Goal: Communication & Community: Answer question/provide support

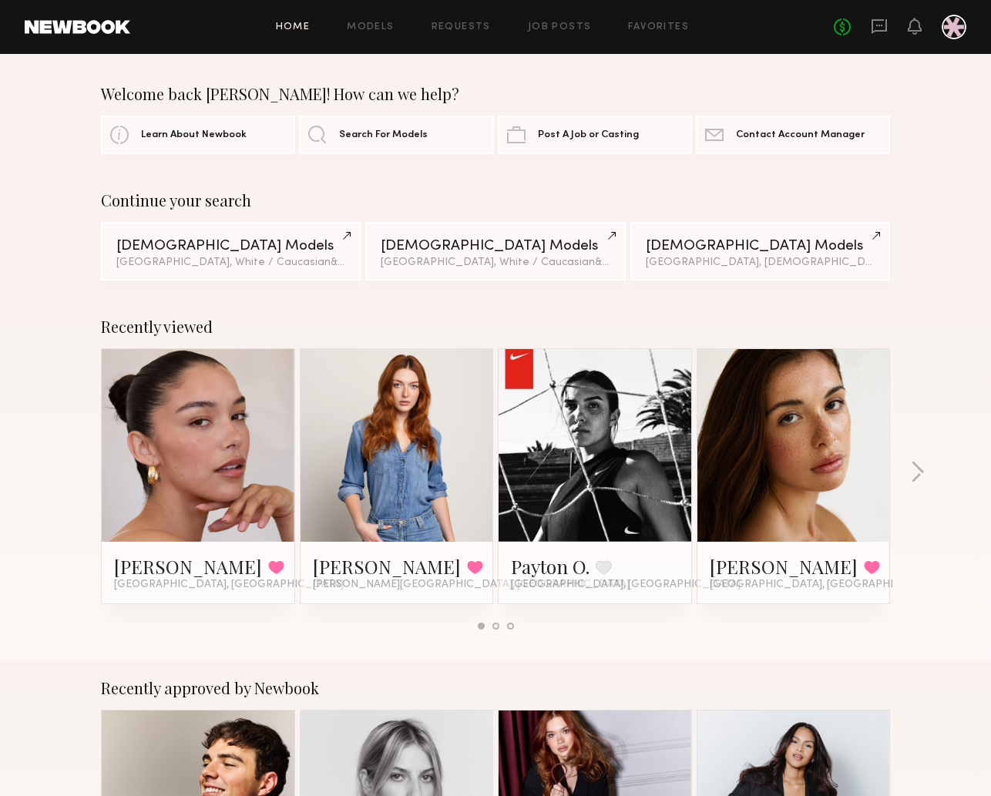
click at [875, 35] on div "No fees up to $5,000" at bounding box center [900, 27] width 133 height 25
click at [878, 28] on icon at bounding box center [879, 26] width 17 height 17
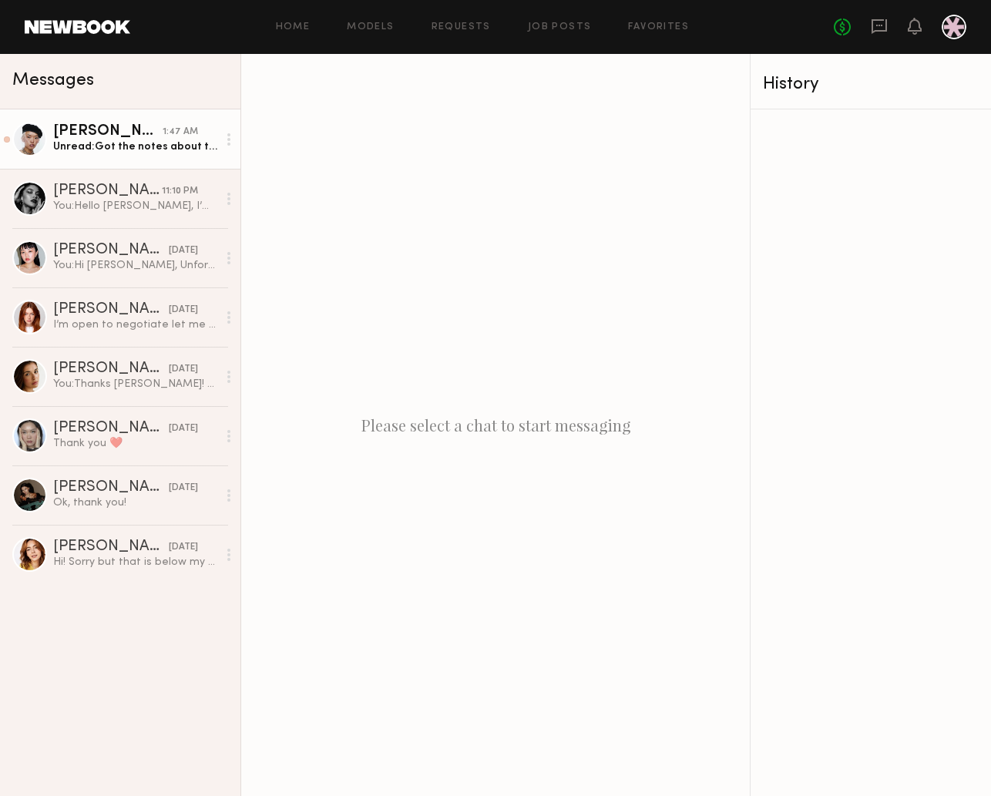
click at [97, 135] on div "[PERSON_NAME]" at bounding box center [107, 131] width 109 height 15
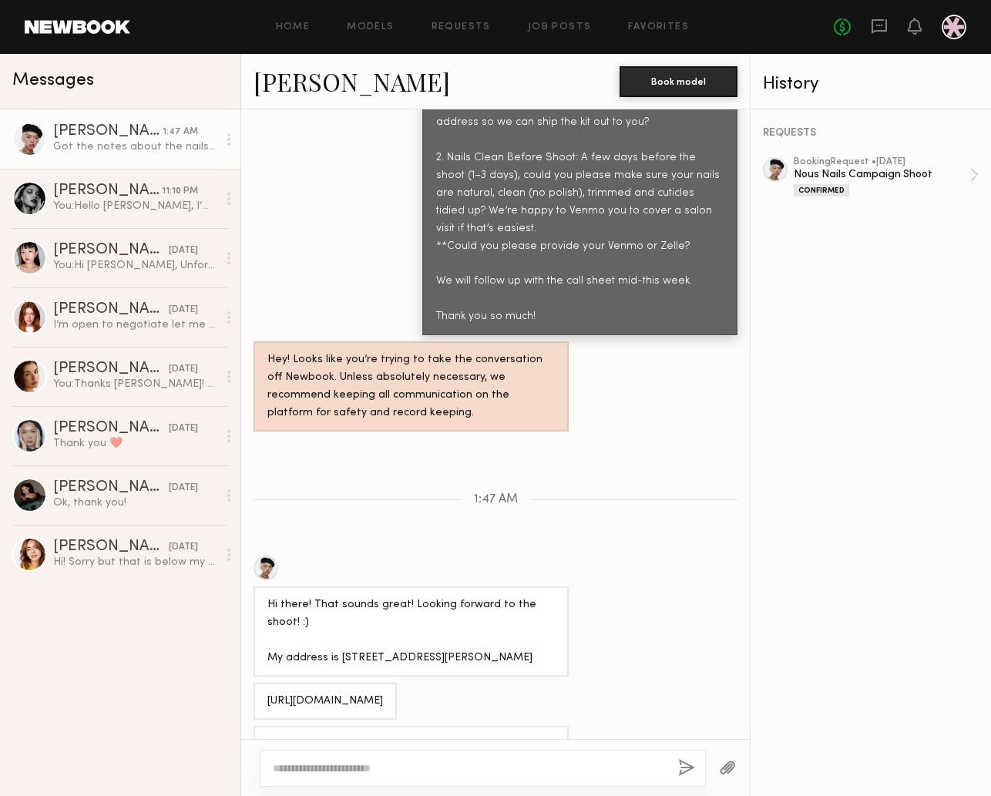
scroll to position [1522, 0]
click at [439, 748] on div at bounding box center [495, 767] width 509 height 57
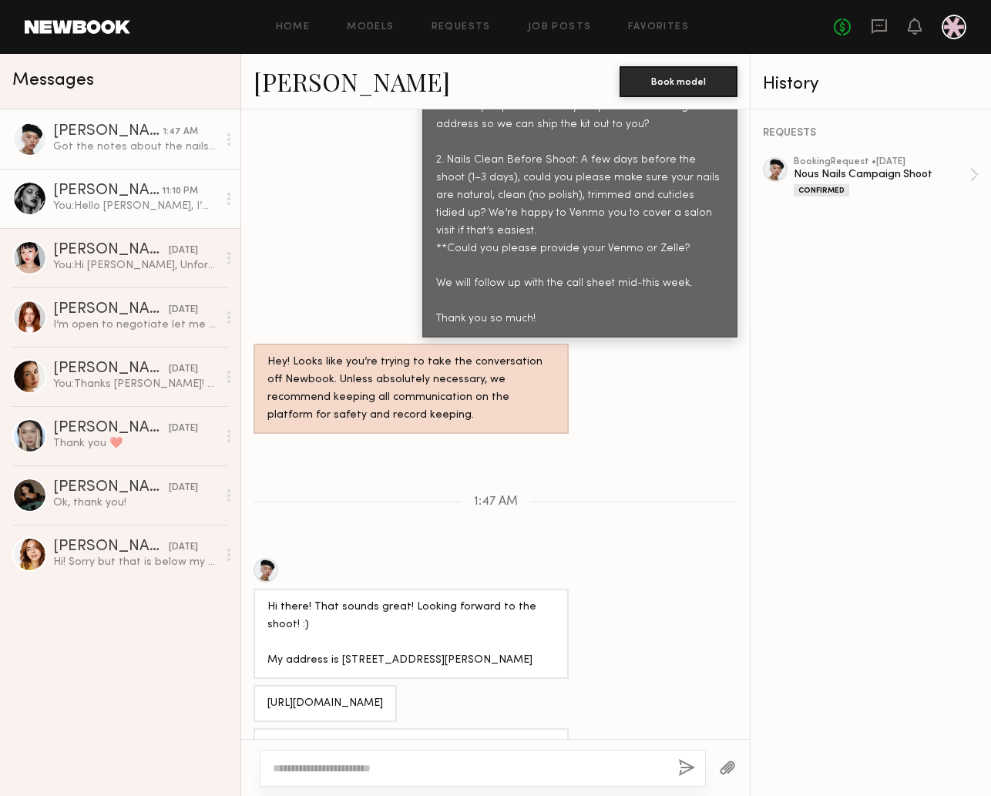
click at [69, 182] on link "[PERSON_NAME] 11:10 PM You: Hello [PERSON_NAME], I’m so excited for you to shoo…" at bounding box center [120, 198] width 240 height 59
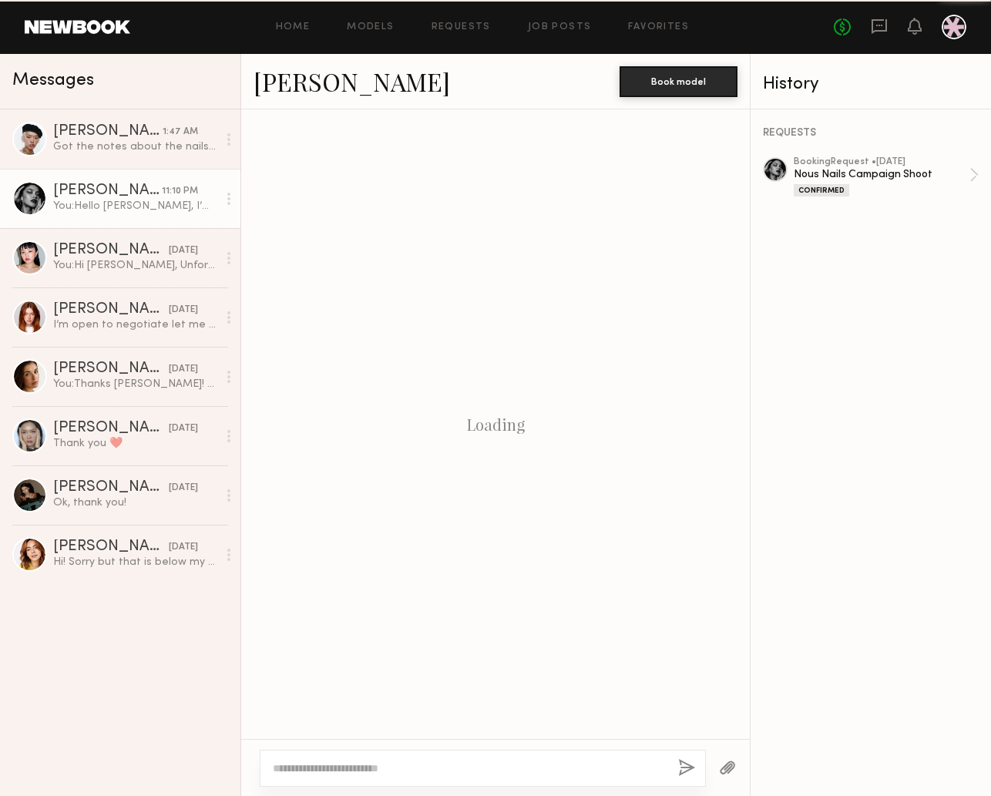
scroll to position [1972, 0]
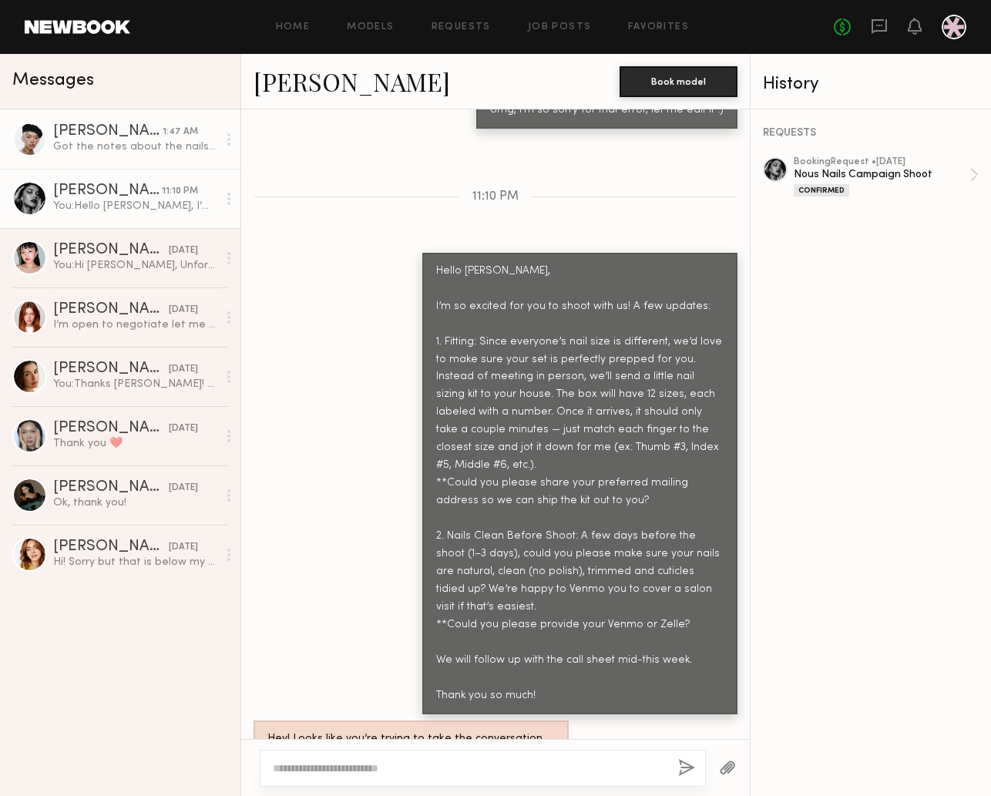
click at [122, 137] on div "[PERSON_NAME]" at bounding box center [107, 131] width 109 height 15
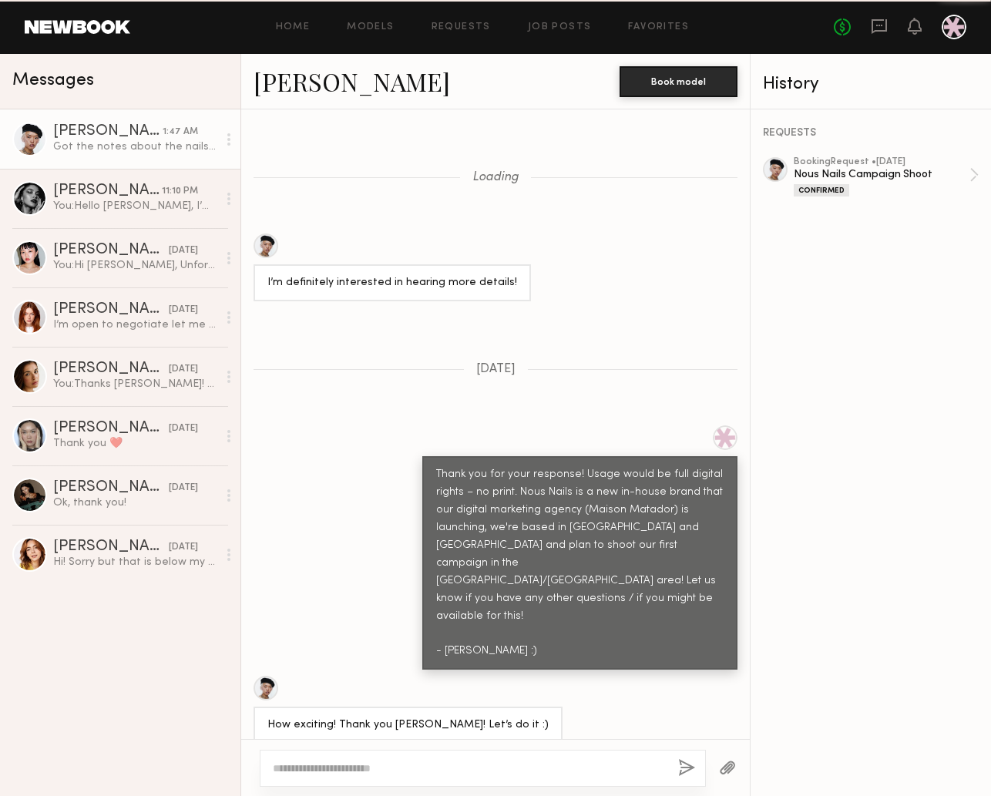
scroll to position [1522, 0]
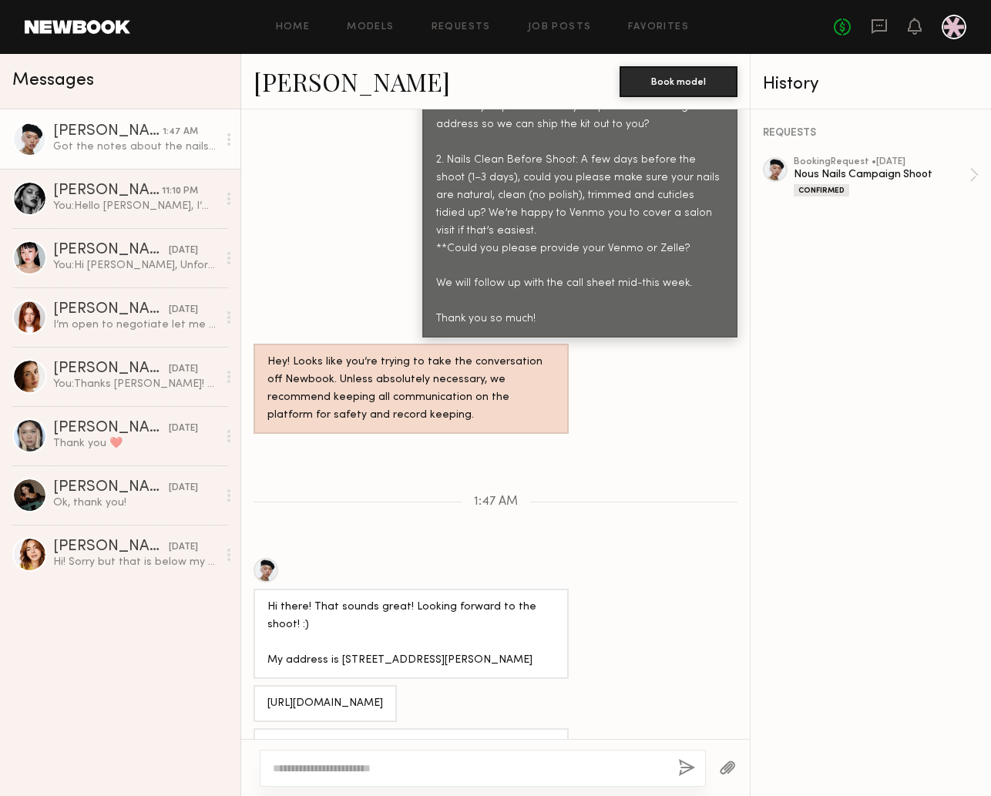
drag, startPoint x: 334, startPoint y: 599, endPoint x: 529, endPoint y: 614, distance: 194.7
click at [529, 614] on div "Hi there! That sounds great! Looking forward to the shoot! :) My address is [ST…" at bounding box center [411, 634] width 315 height 90
copy div "1046 N Kingsley Dr, Los Angeles CA 90029"
click at [630, 603] on div "Hi there! That sounds great! Looking forward to the shoot! :) My address is [ST…" at bounding box center [495, 618] width 509 height 121
click at [462, 610] on div "Hi there! That sounds great! Looking forward to the shoot! :) My address is [ST…" at bounding box center [410, 634] width 287 height 71
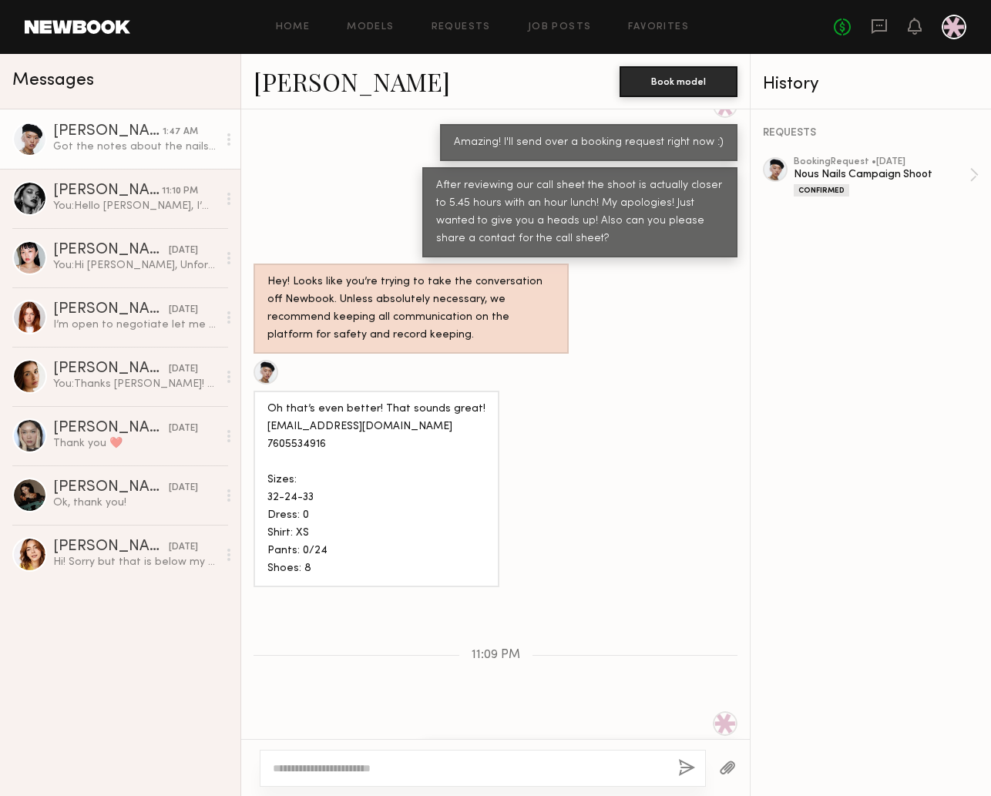
scroll to position [623, 0]
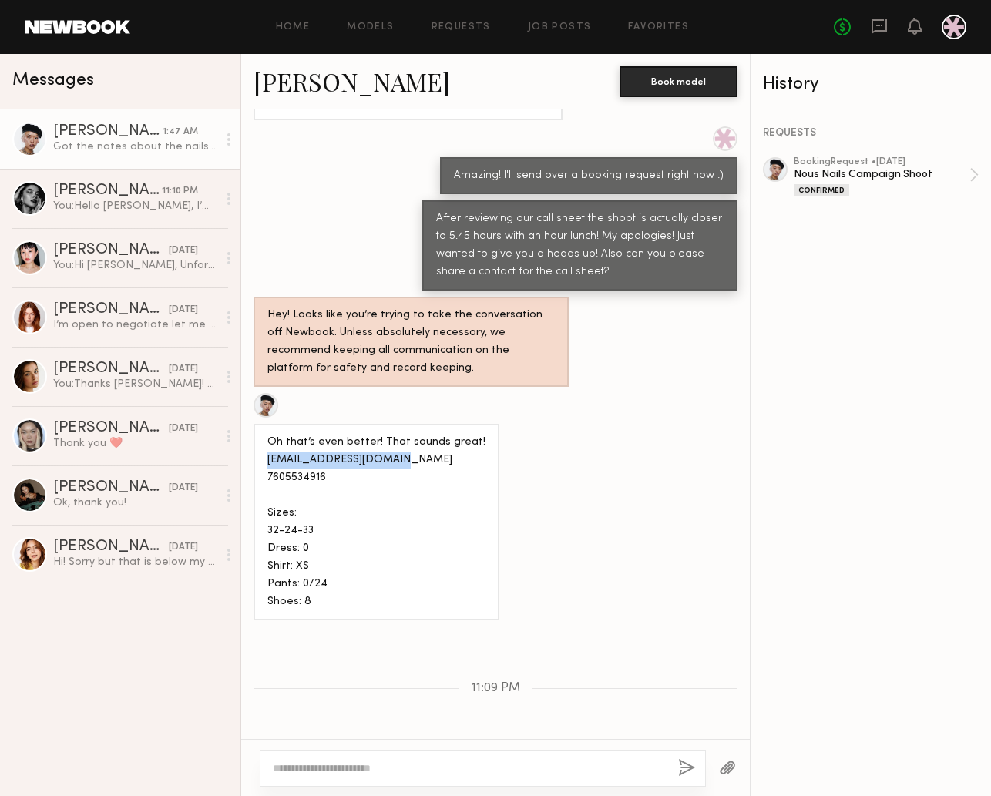
drag, startPoint x: 405, startPoint y: 425, endPoint x: 270, endPoint y: 421, distance: 134.9
click at [270, 434] on div "Oh that’s even better! That sounds great! [EMAIL_ADDRESS][DOMAIN_NAME] 76055349…" at bounding box center [376, 522] width 218 height 177
copy div "Missangellin@gmail.com"
drag, startPoint x: 356, startPoint y: 440, endPoint x: 268, endPoint y: 437, distance: 87.9
click at [268, 437] on div "Oh that’s even better! That sounds great! [EMAIL_ADDRESS][DOMAIN_NAME] 76055349…" at bounding box center [376, 522] width 218 height 177
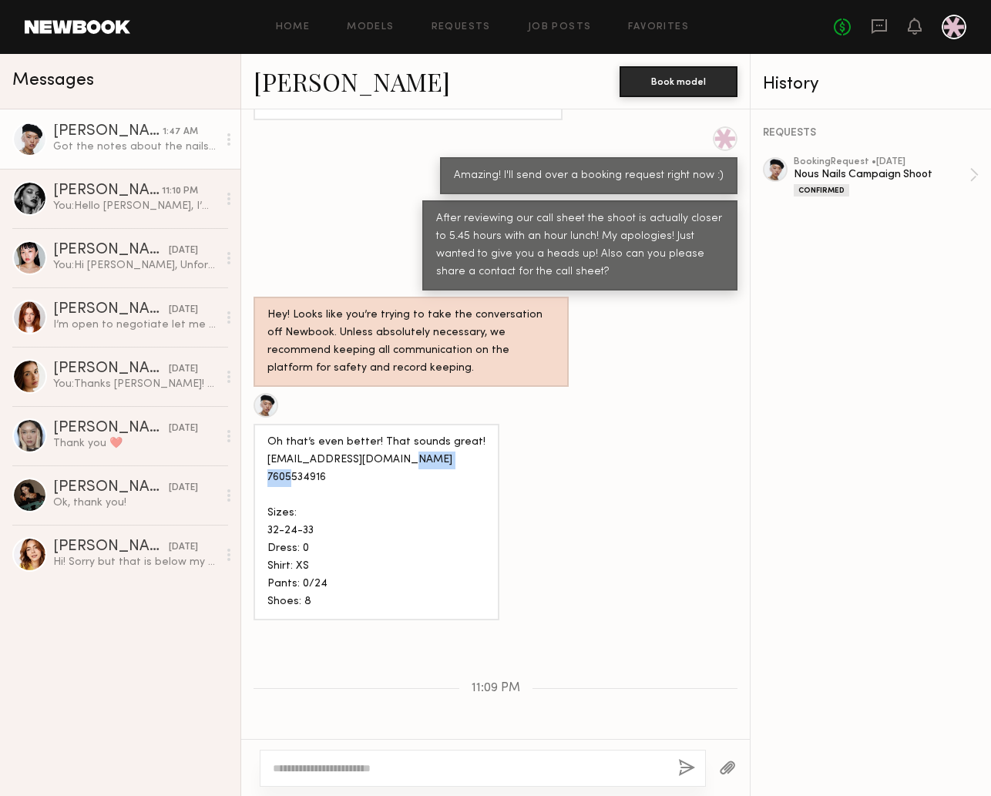
copy div "7605534916"
click at [126, 190] on div "[PERSON_NAME]" at bounding box center [107, 190] width 109 height 15
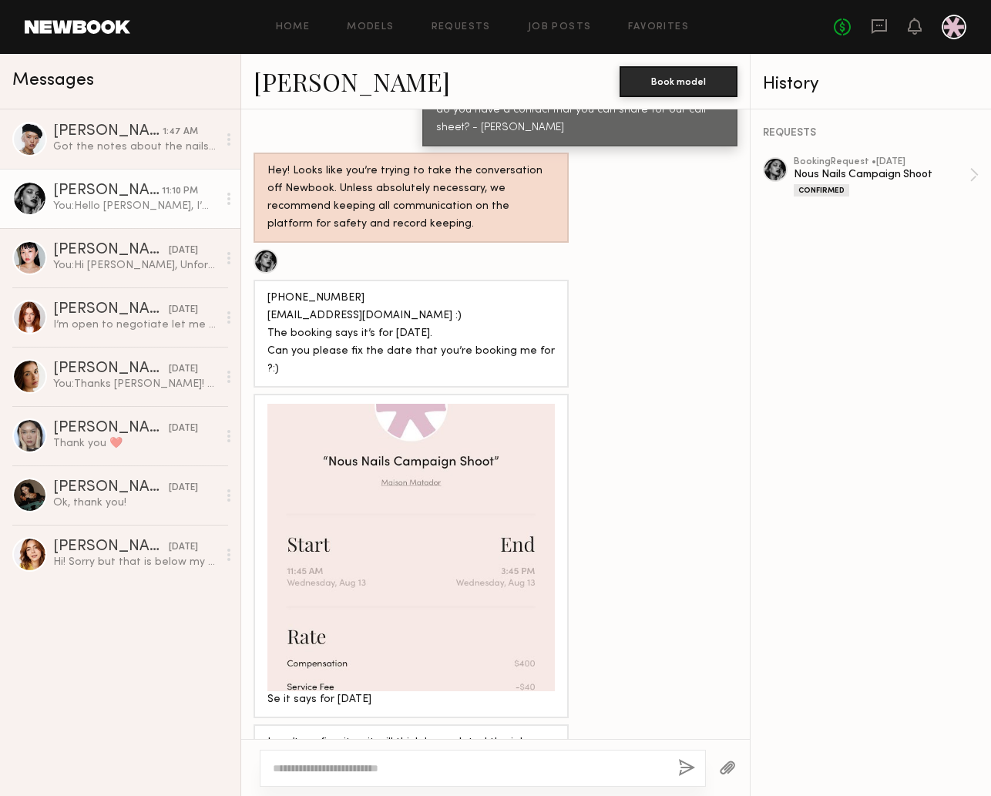
scroll to position [1208, 0]
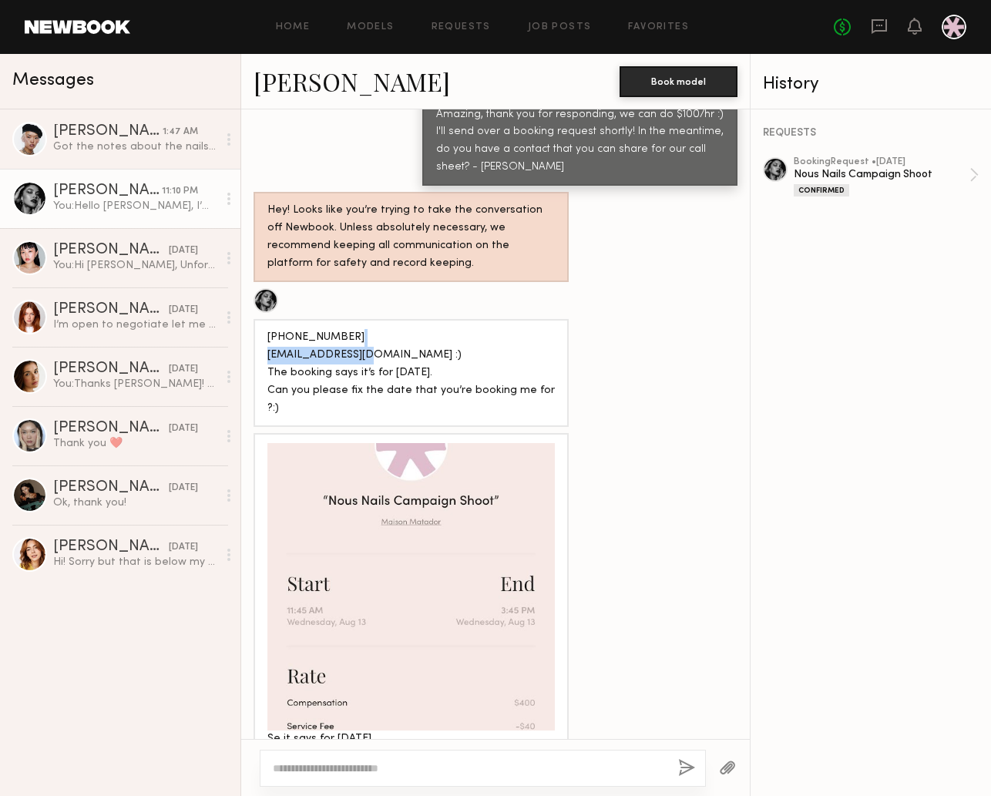
drag, startPoint x: 368, startPoint y: 310, endPoint x: 269, endPoint y: 310, distance: 98.6
click at [269, 329] on div "[PHONE_NUMBER] [EMAIL_ADDRESS][DOMAIN_NAME] :) The booking says it’s for [DATE]…" at bounding box center [410, 373] width 287 height 89
copy div "Nesslala@gmail.com"
drag, startPoint x: 345, startPoint y: 290, endPoint x: 267, endPoint y: 290, distance: 77.8
click at [267, 329] on div "[PHONE_NUMBER] [EMAIL_ADDRESS][DOMAIN_NAME] :) The booking says it’s for [DATE]…" at bounding box center [410, 373] width 287 height 89
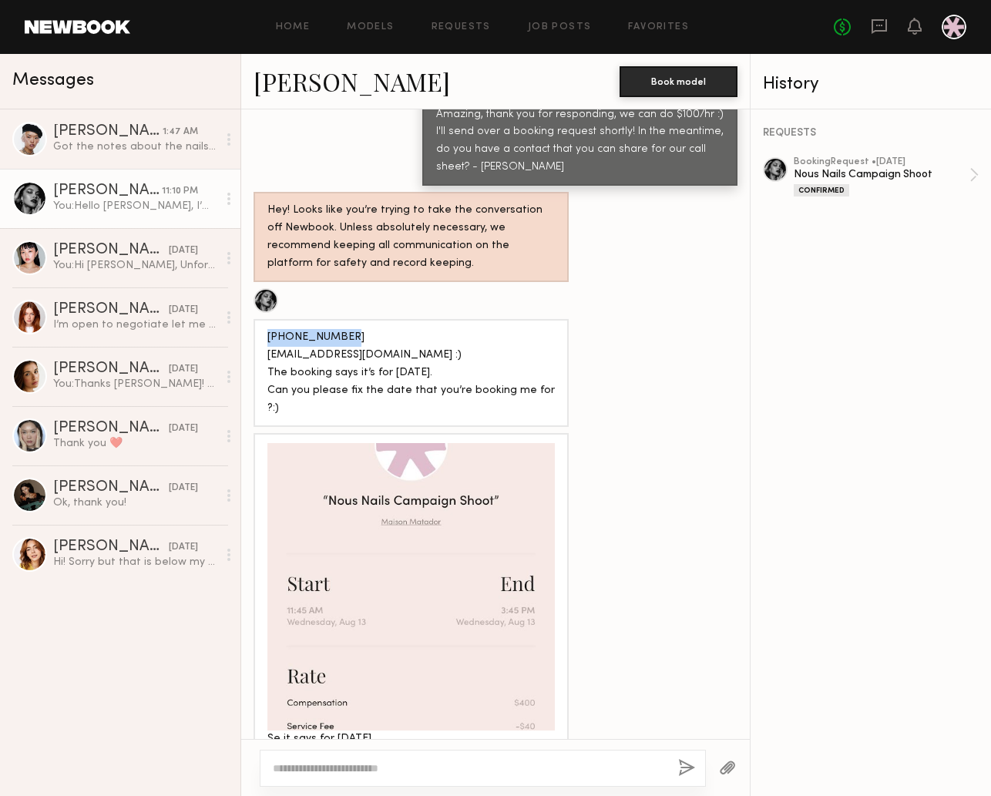
copy div "(951)449-9825"
click at [99, 156] on link "Angel L. 1:47 AM Got the notes about the nails and will have them clean for the…" at bounding box center [120, 138] width 240 height 59
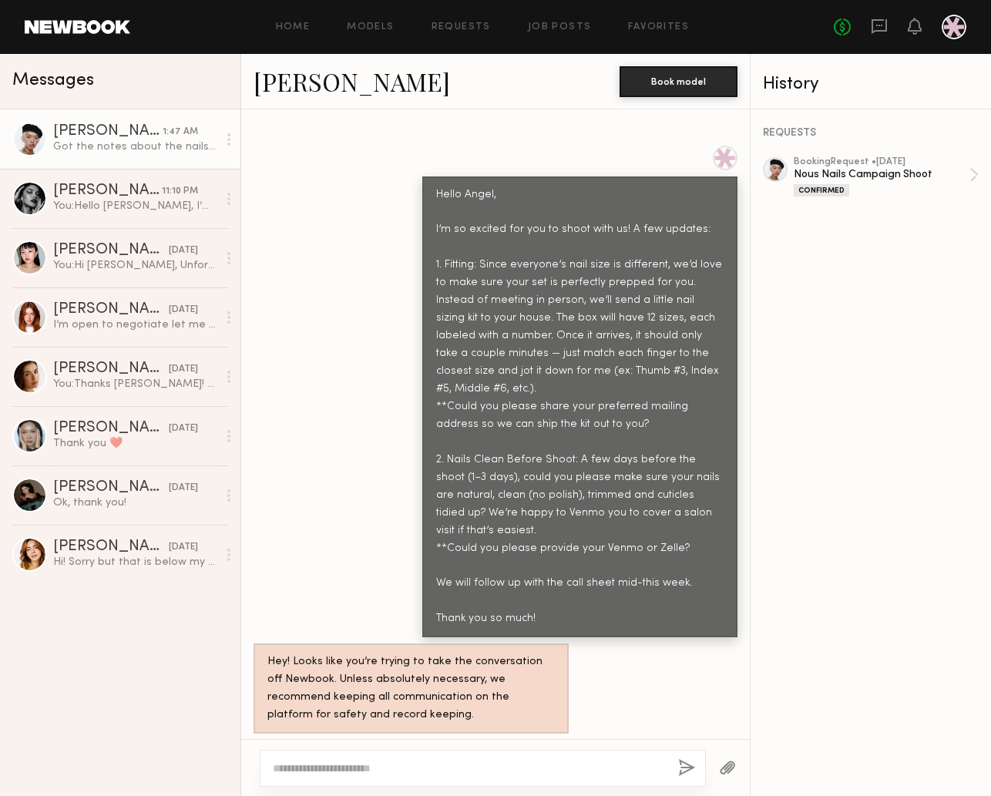
scroll to position [1139, 0]
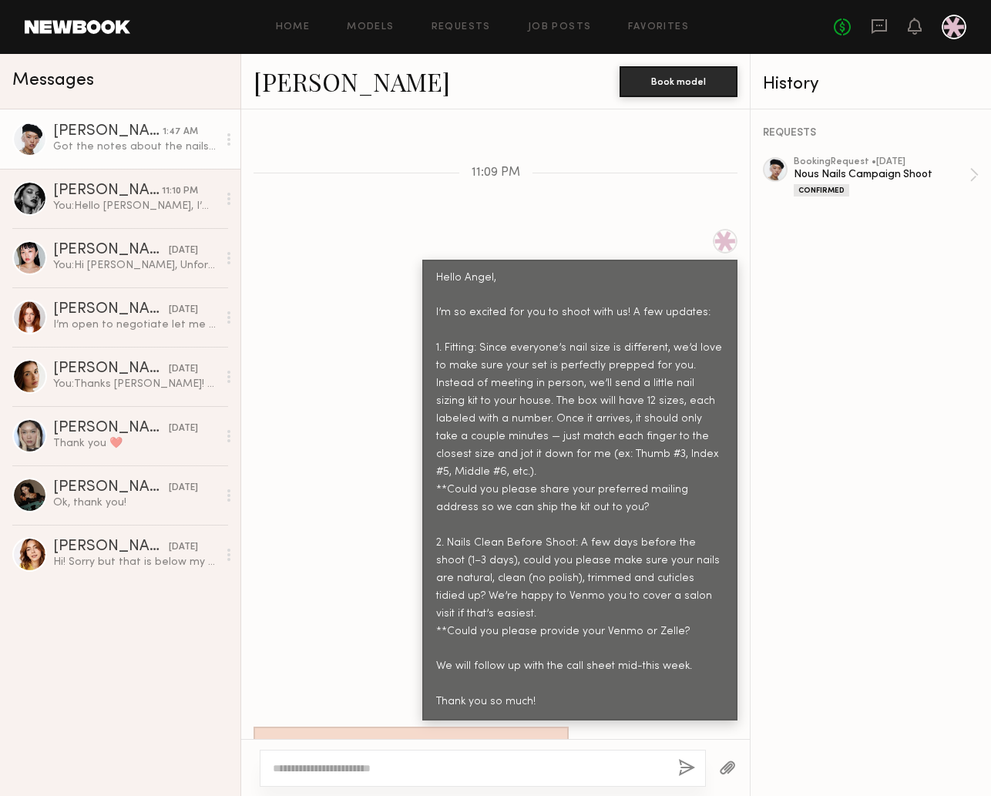
click at [573, 472] on div "Hello Angel, I’m so excited for you to shoot with us! A few updates: 1. Fitting…" at bounding box center [579, 491] width 287 height 442
drag, startPoint x: 509, startPoint y: 418, endPoint x: 714, endPoint y: 415, distance: 205.8
click at [714, 415] on div "Hello Angel, I’m so excited for you to shoot with us! A few updates: 1. Fitting…" at bounding box center [579, 491] width 287 height 442
click at [510, 397] on div "Hello Angel, I’m so excited for you to shoot with us! A few updates: 1. Fitting…" at bounding box center [579, 491] width 287 height 442
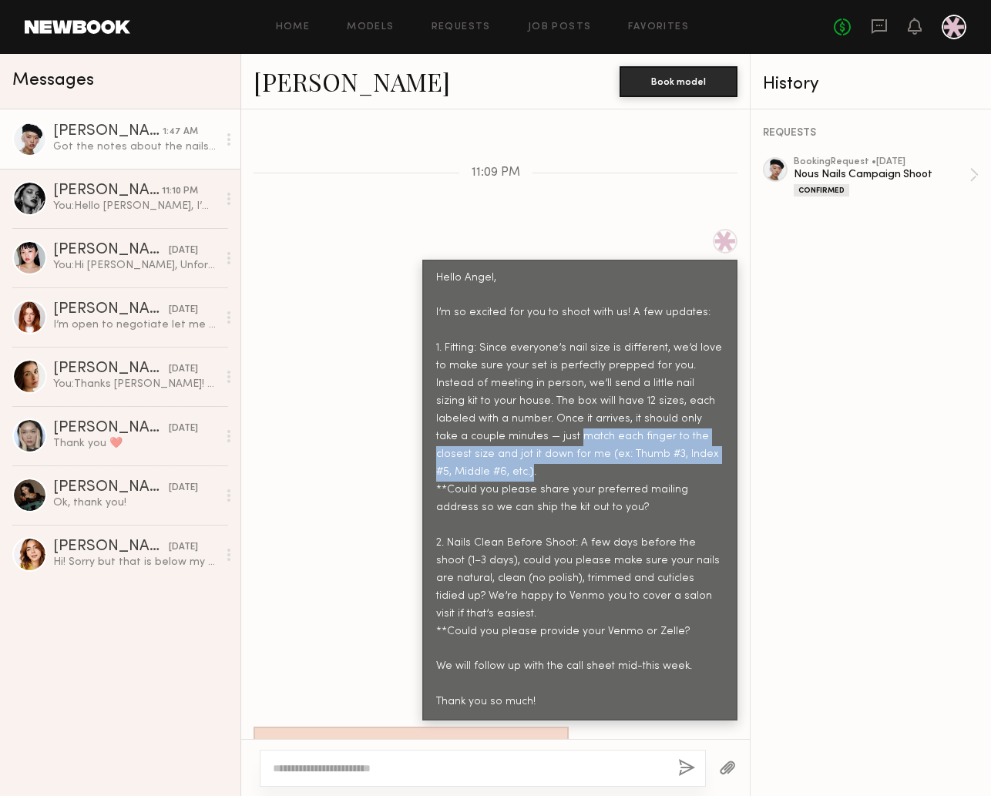
drag, startPoint x: 509, startPoint y: 398, endPoint x: 709, endPoint y: 416, distance: 200.4
click at [709, 416] on div "Hello Angel, I’m so excited for you to shoot with us! A few updates: 1. Fitting…" at bounding box center [579, 491] width 287 height 442
copy div "match each finger to the closest size and jot it down for me (ex: Thumb #3, Ind…"
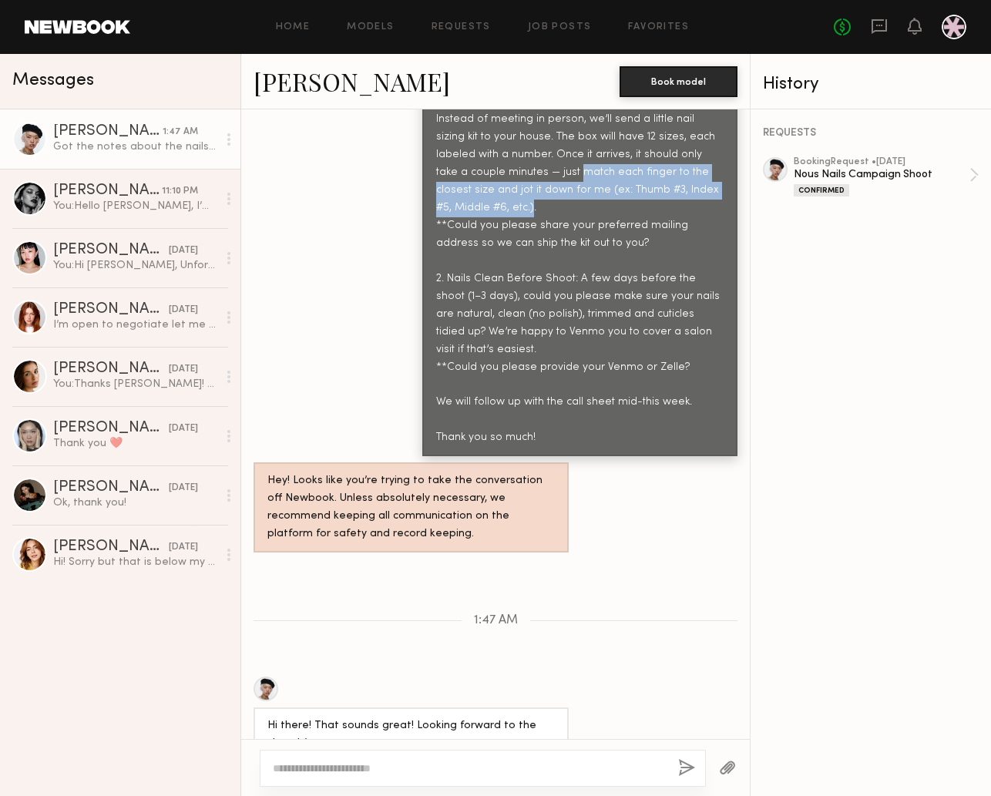
scroll to position [1522, 0]
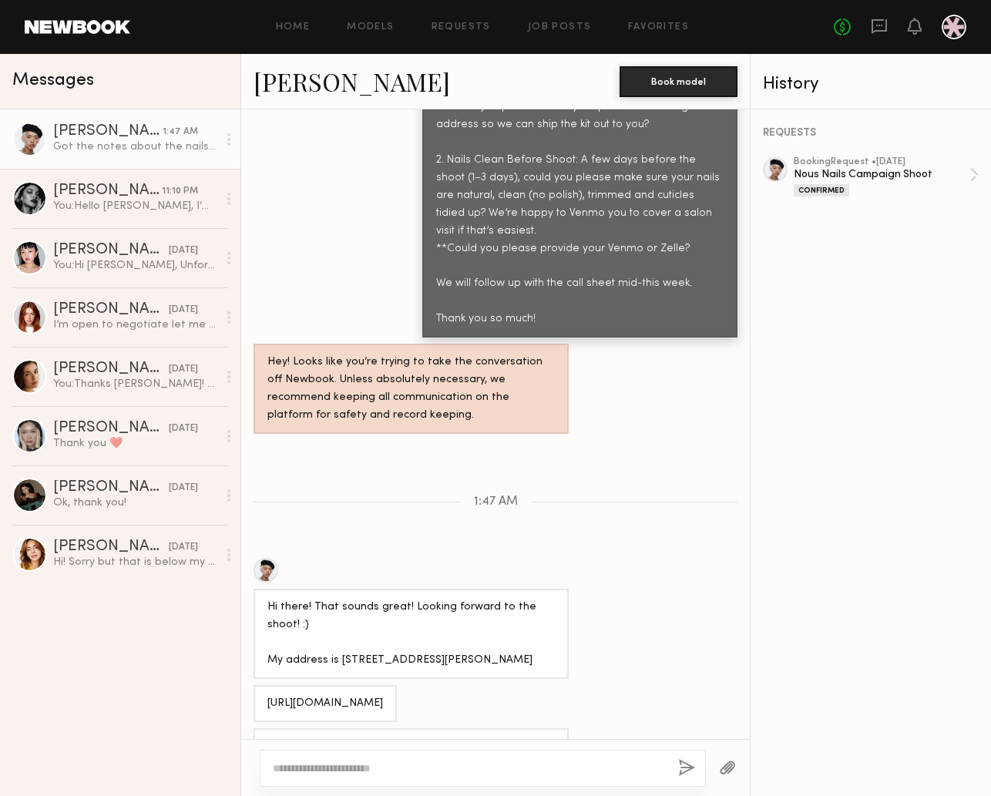
click at [660, 463] on div "Loading I’m definitely interested in hearing more details! 08/05/2025 Thank you…" at bounding box center [495, 424] width 509 height 630
drag, startPoint x: 531, startPoint y: 603, endPoint x: 337, endPoint y: 602, distance: 194.2
click at [337, 602] on div "Hi there! That sounds great! Looking forward to the shoot! :) My address is [ST…" at bounding box center [410, 634] width 287 height 71
copy div "1046 N Kingsley Dr, Los Angeles CA 90029"
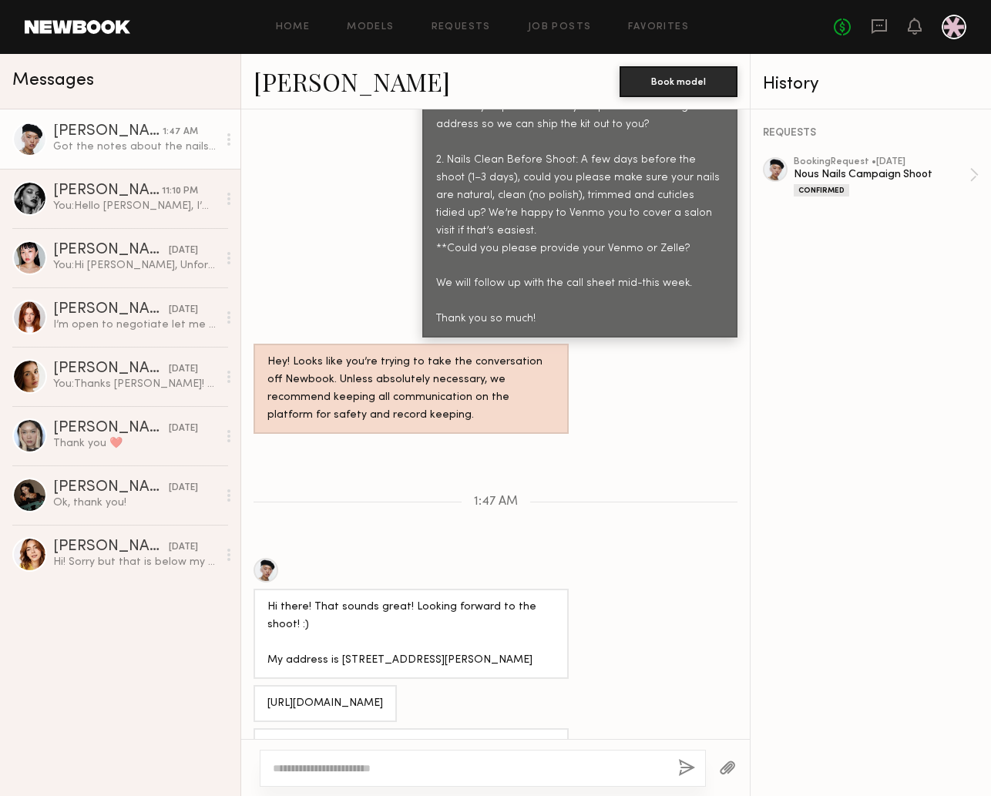
click at [490, 685] on div "[URL][DOMAIN_NAME]" at bounding box center [495, 703] width 509 height 37
click at [566, 769] on textarea at bounding box center [469, 768] width 393 height 15
click at [728, 771] on button "button" at bounding box center [727, 768] width 17 height 19
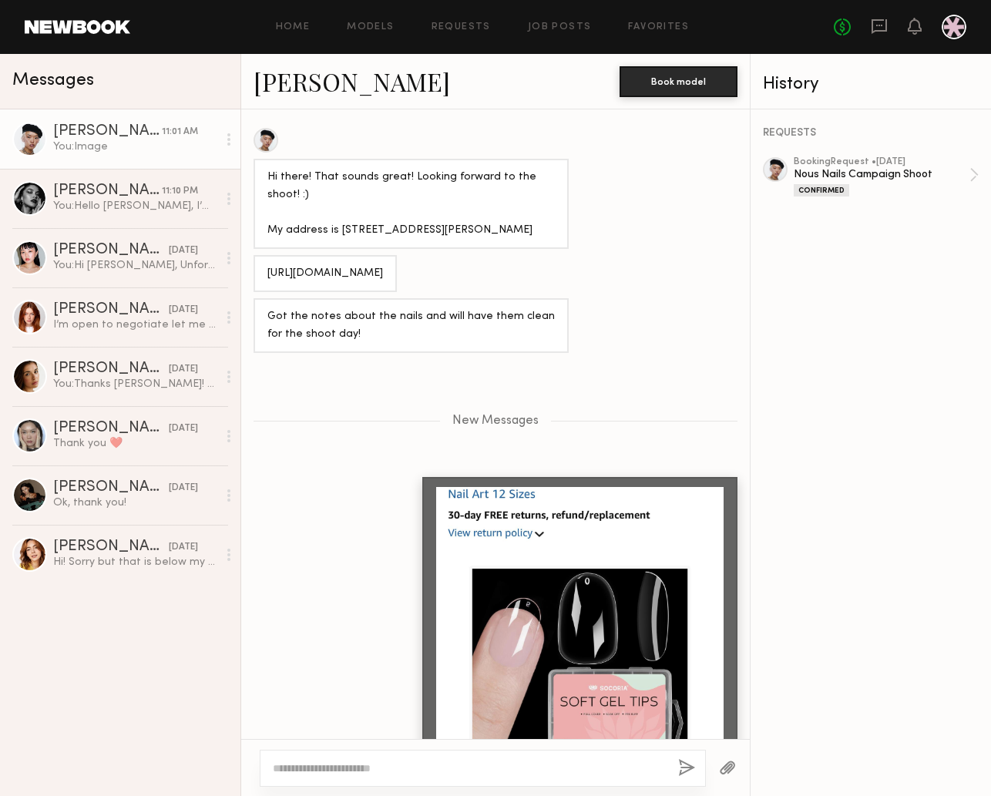
click at [560, 769] on textarea at bounding box center [469, 768] width 393 height 15
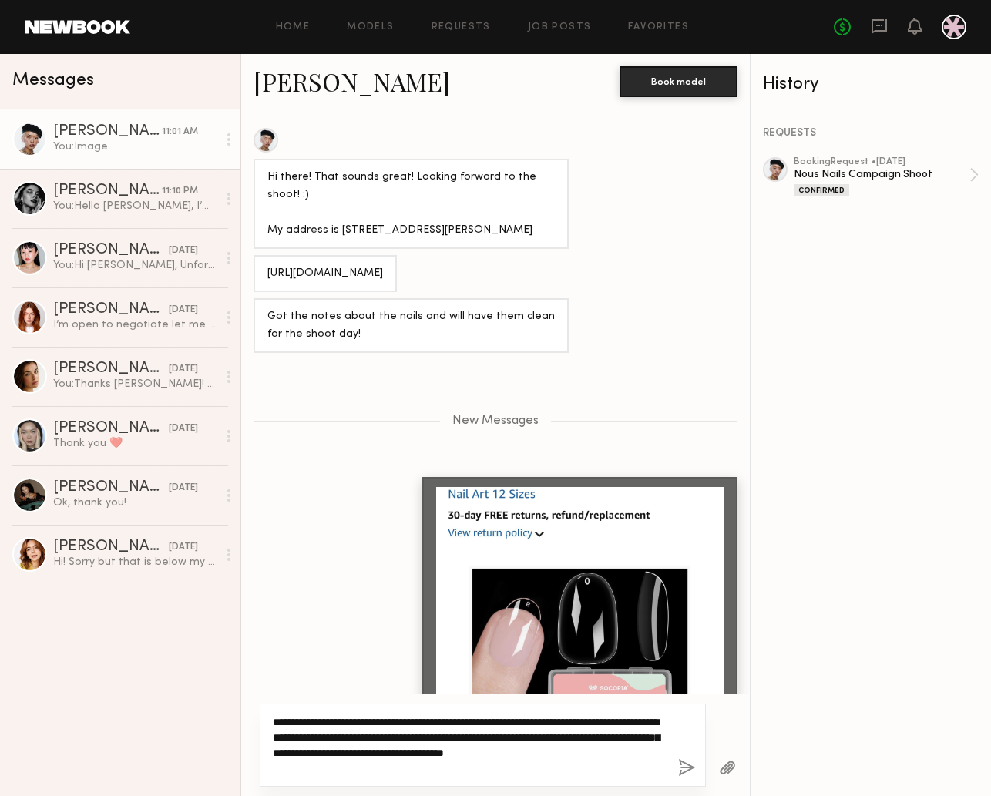
type textarea "**********"
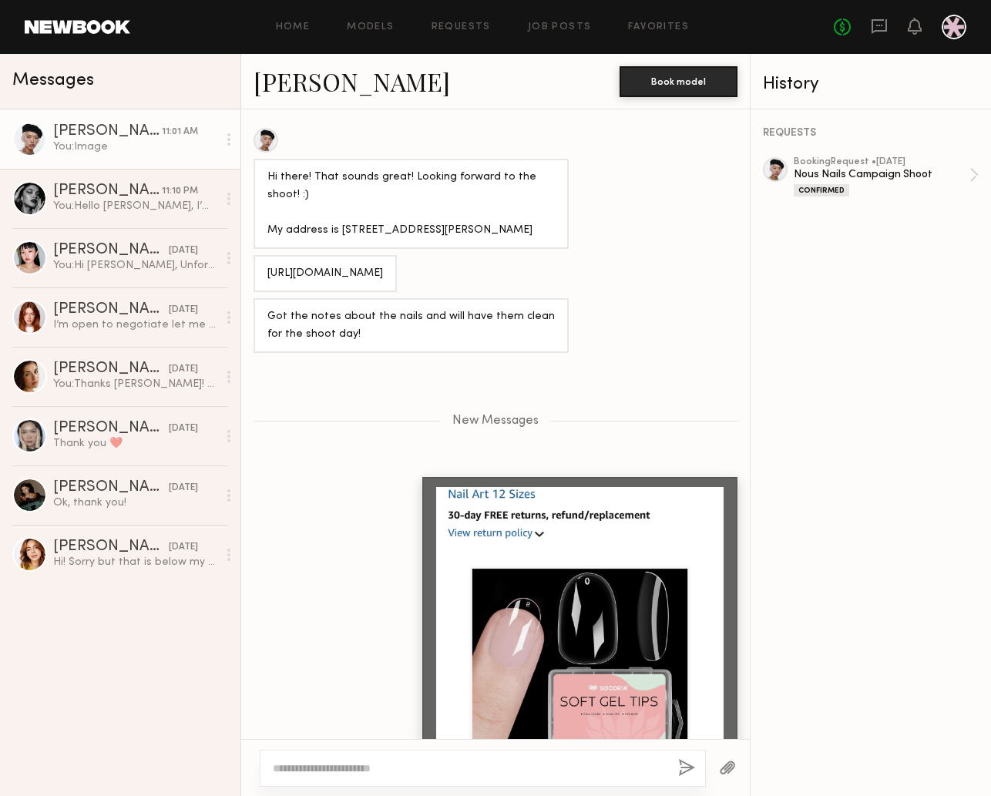
paste textarea "**********"
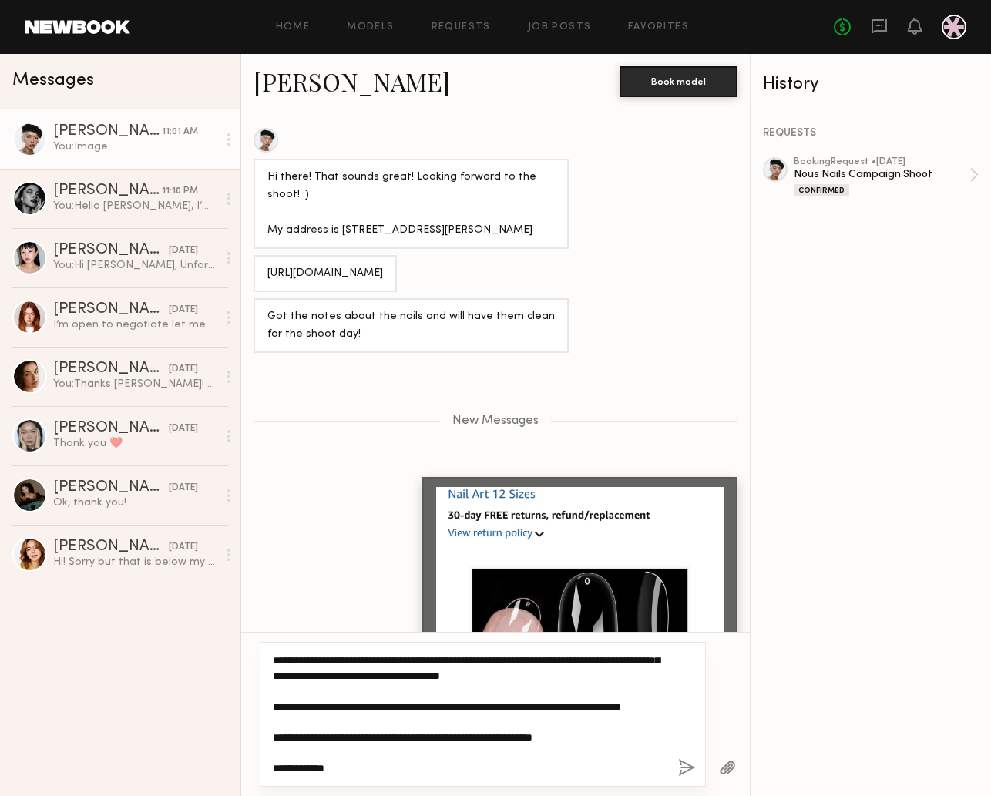
click at [620, 740] on textarea "**********" at bounding box center [469, 714] width 393 height 123
click at [540, 696] on textarea "**********" at bounding box center [469, 714] width 393 height 123
type textarea "**********"
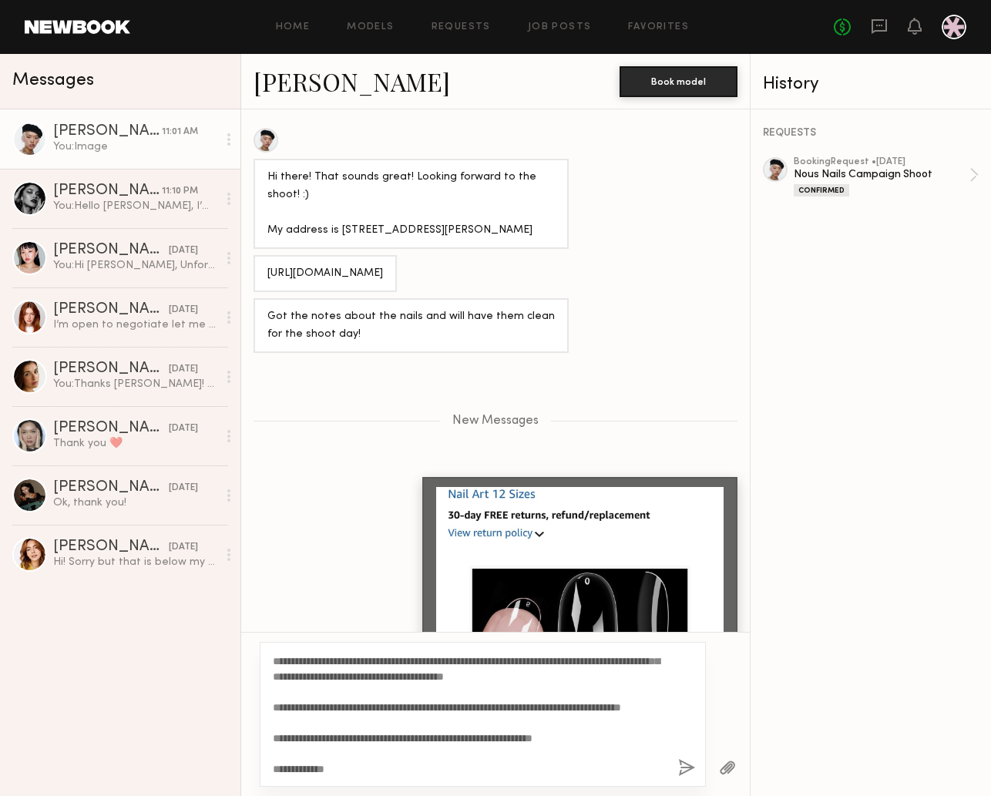
click at [688, 767] on button "button" at bounding box center [686, 768] width 17 height 19
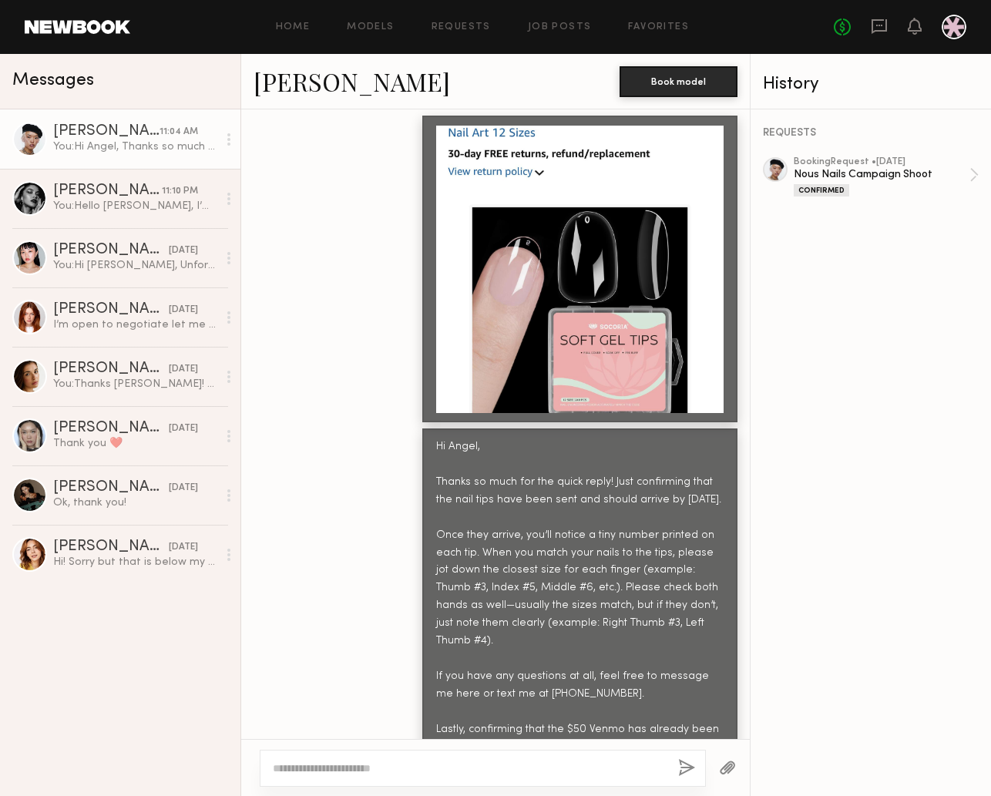
scroll to position [2476, 0]
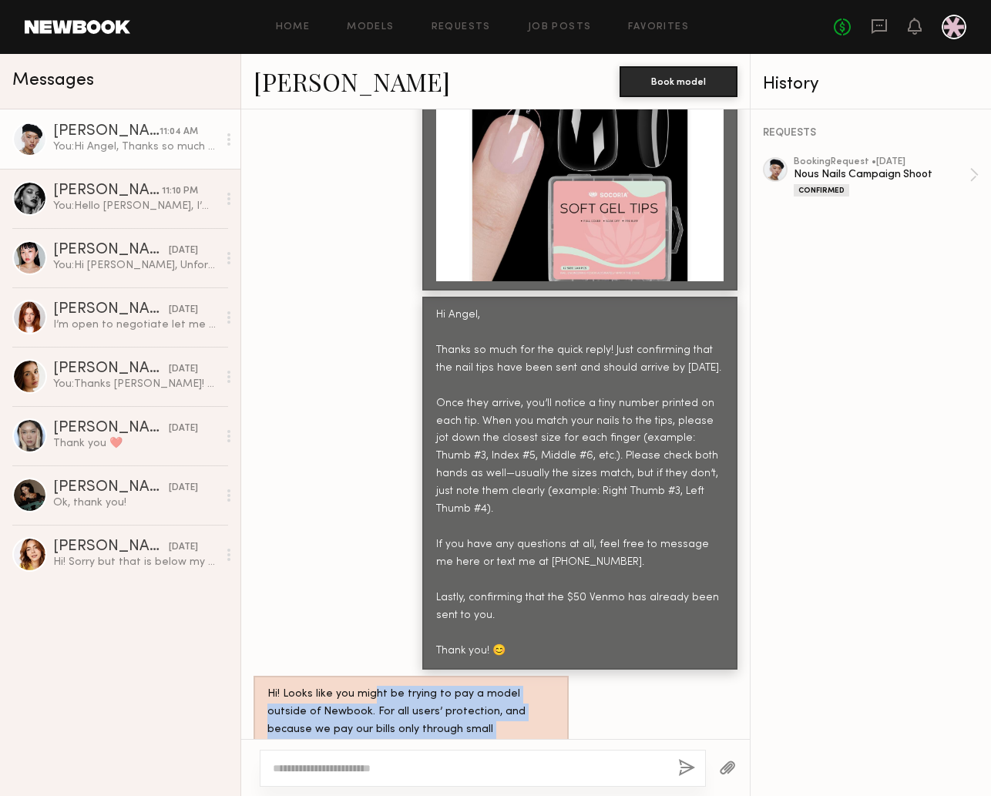
drag, startPoint x: 369, startPoint y: 615, endPoint x: 463, endPoint y: 667, distance: 107.3
click at [463, 686] on div "Hi! Looks like you might be trying to pay a model outside of Newbook. For all u…" at bounding box center [410, 739] width 287 height 106
drag, startPoint x: 312, startPoint y: 621, endPoint x: 485, endPoint y: 684, distance: 183.8
click at [485, 686] on div "Hi! Looks like you might be trying to pay a model outside of Newbook. For all u…" at bounding box center [410, 739] width 287 height 106
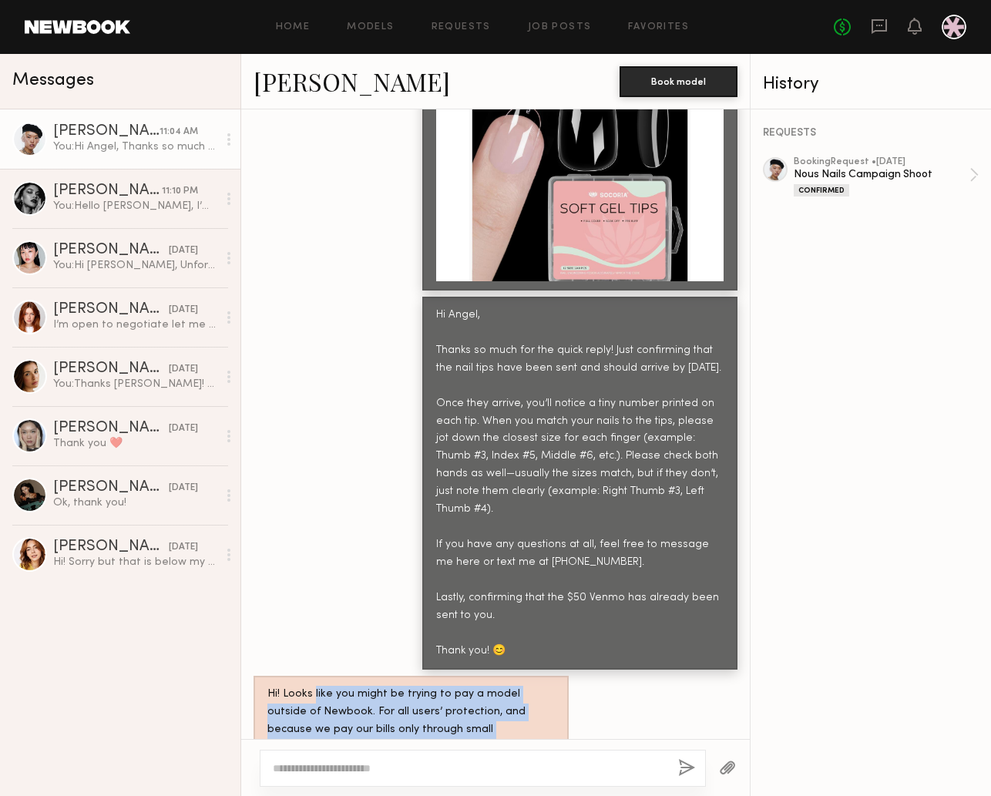
click at [485, 686] on div "Hi! Looks like you might be trying to pay a model outside of Newbook. For all u…" at bounding box center [410, 739] width 287 height 106
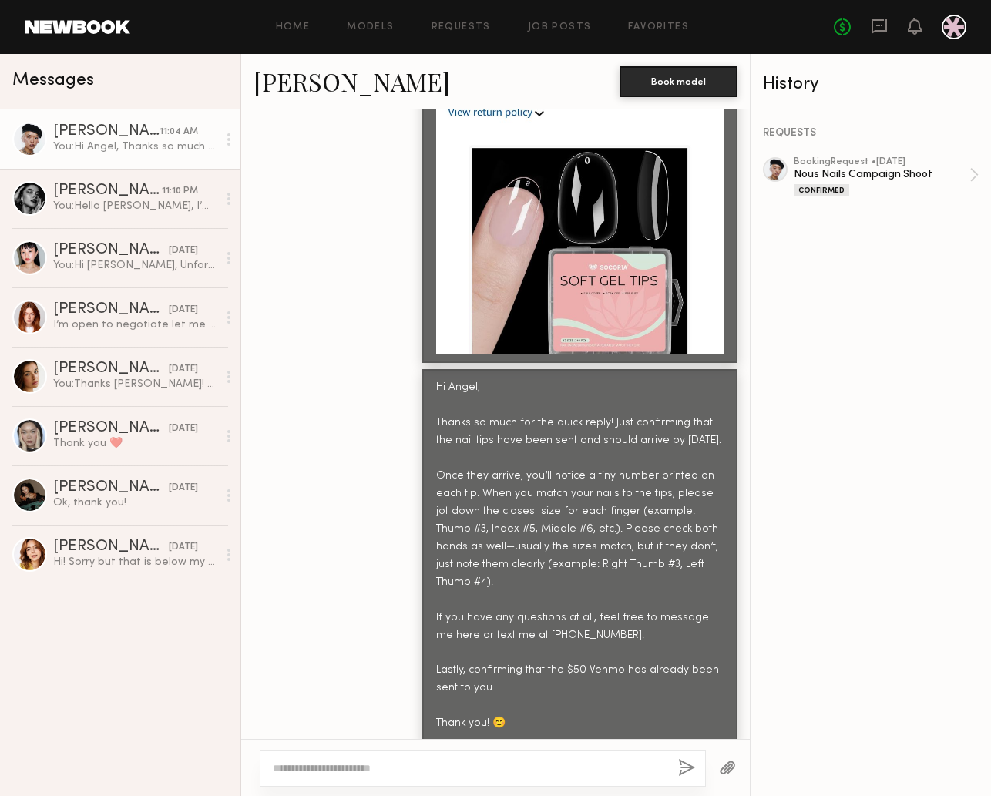
scroll to position [2638, 0]
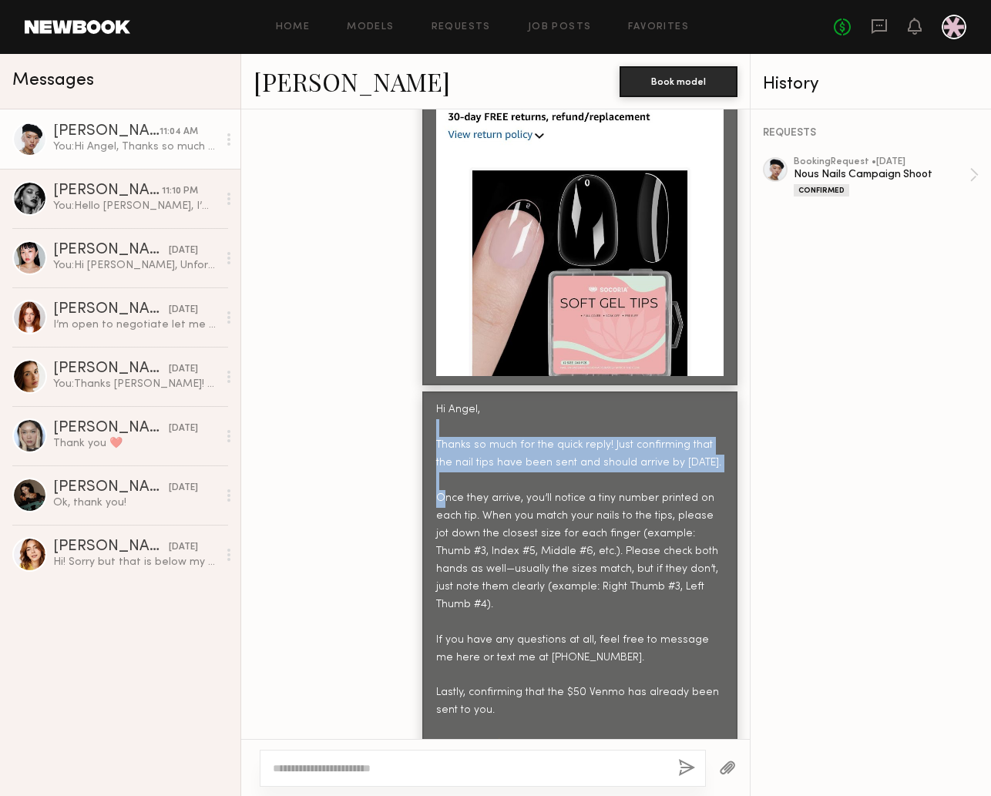
drag, startPoint x: 485, startPoint y: 361, endPoint x: 562, endPoint y: 416, distance: 94.9
click at [562, 416] on div "Hi Angel, Thanks so much for the quick reply! Just confirming that the nail tip…" at bounding box center [579, 578] width 287 height 354
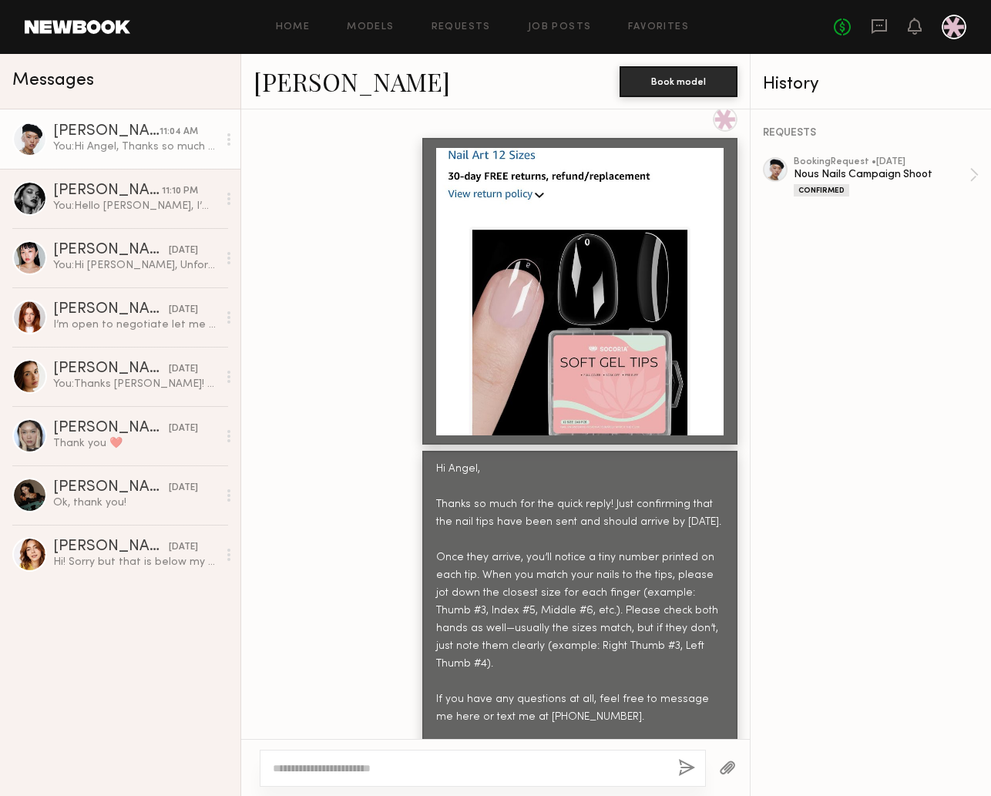
scroll to position [2577, 0]
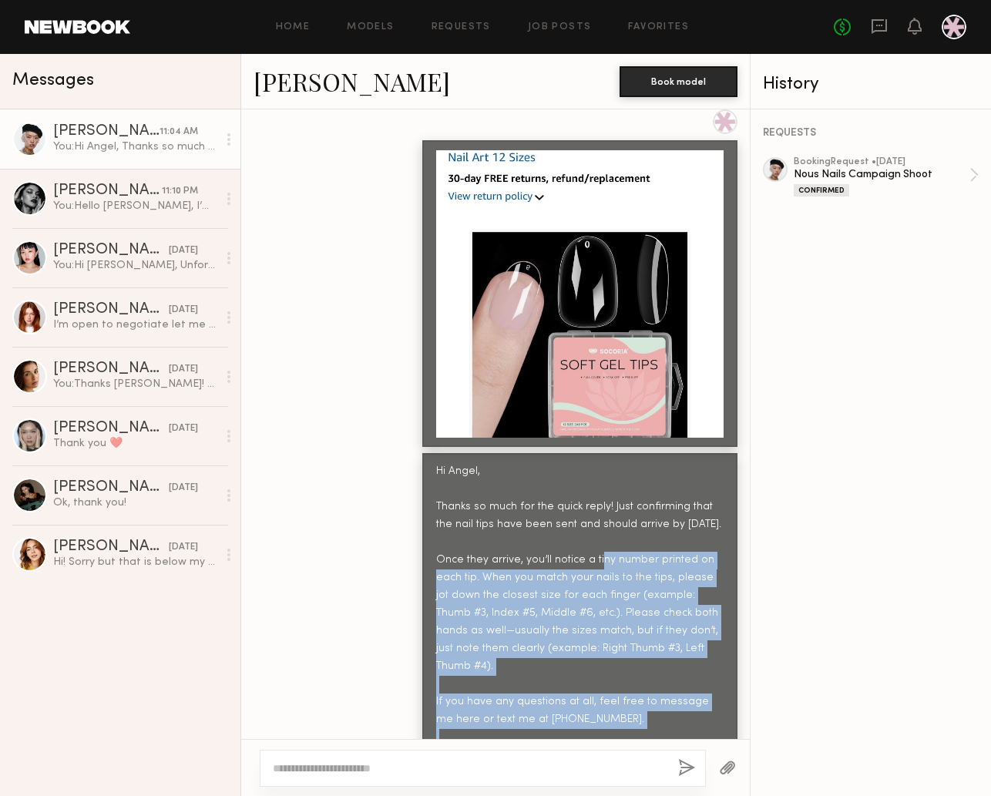
drag, startPoint x: 593, startPoint y: 485, endPoint x: 560, endPoint y: 686, distance: 202.9
click at [560, 686] on div "Hi Angel, Thanks so much for the quick reply! Just confirming that the nail tip…" at bounding box center [579, 640] width 287 height 354
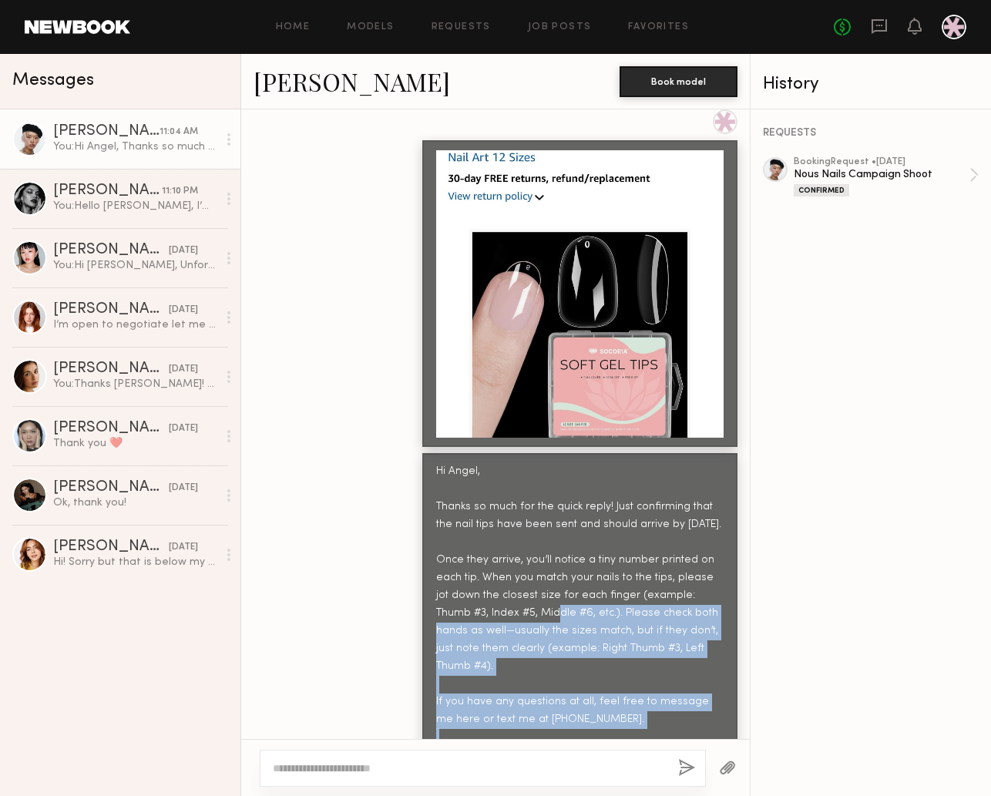
drag, startPoint x: 492, startPoint y: 547, endPoint x: 552, endPoint y: 676, distance: 142.4
click at [552, 676] on div "Hi Angel, Thanks so much for the quick reply! Just confirming that the nail tip…" at bounding box center [579, 640] width 287 height 354
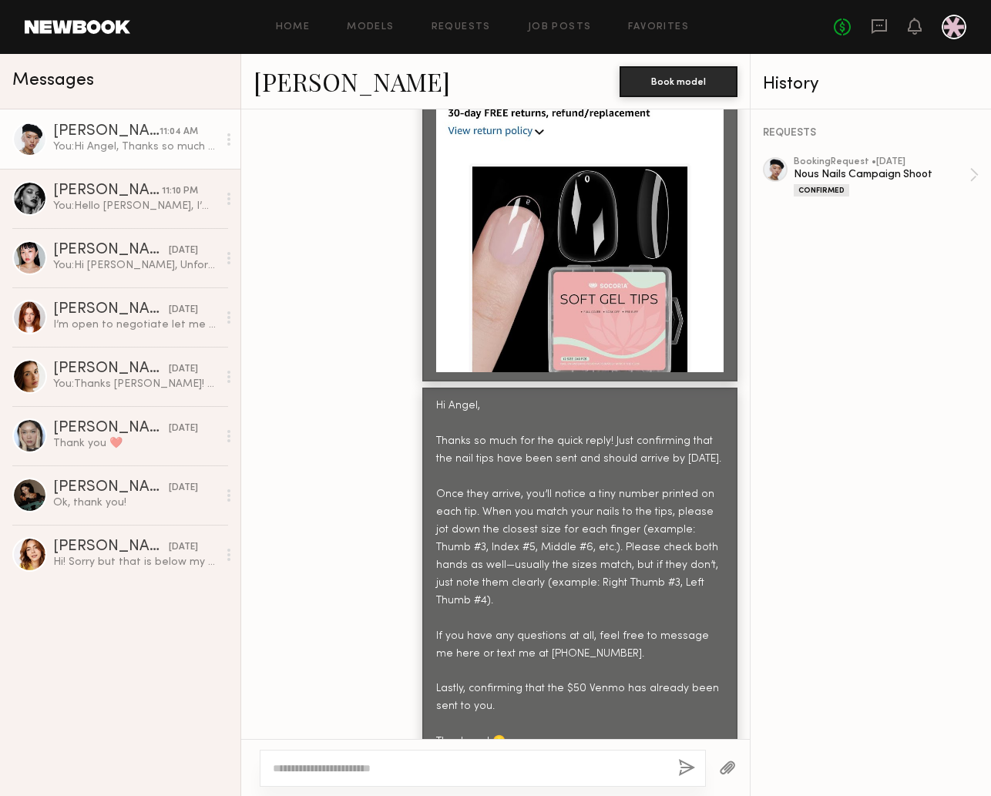
scroll to position [2657, 0]
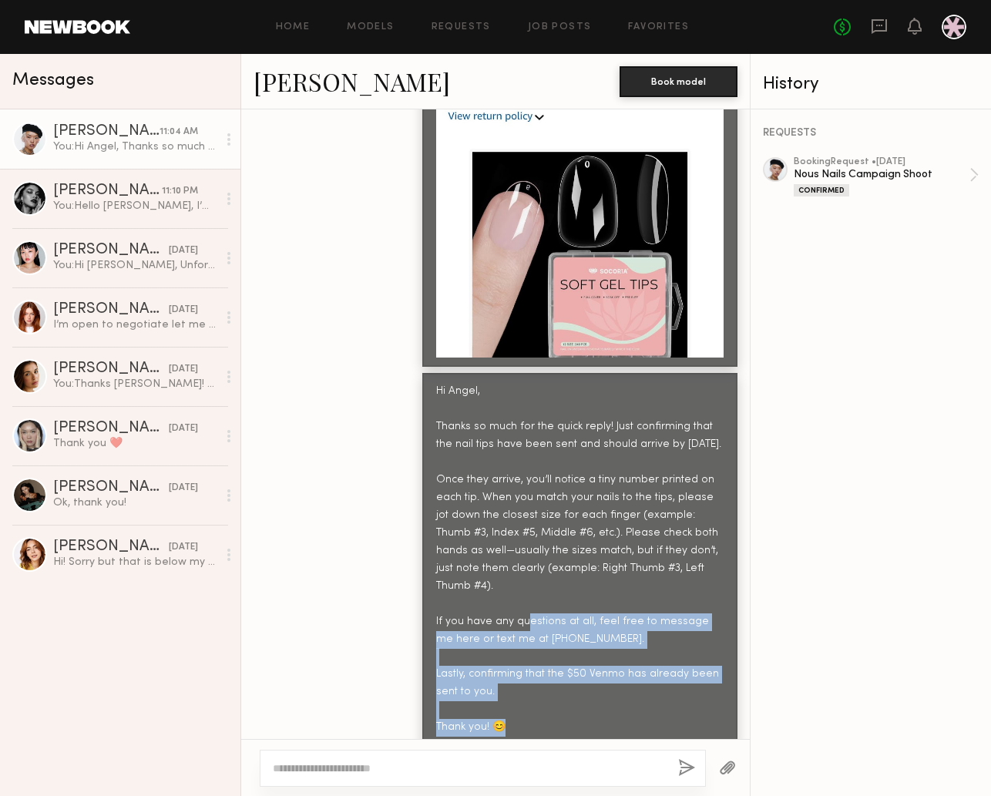
drag, startPoint x: 529, startPoint y: 539, endPoint x: 645, endPoint y: 645, distance: 157.1
click at [645, 645] on div "Hi Angel, Thanks so much for the quick reply! Just confirming that the nail tip…" at bounding box center [579, 559] width 315 height 373
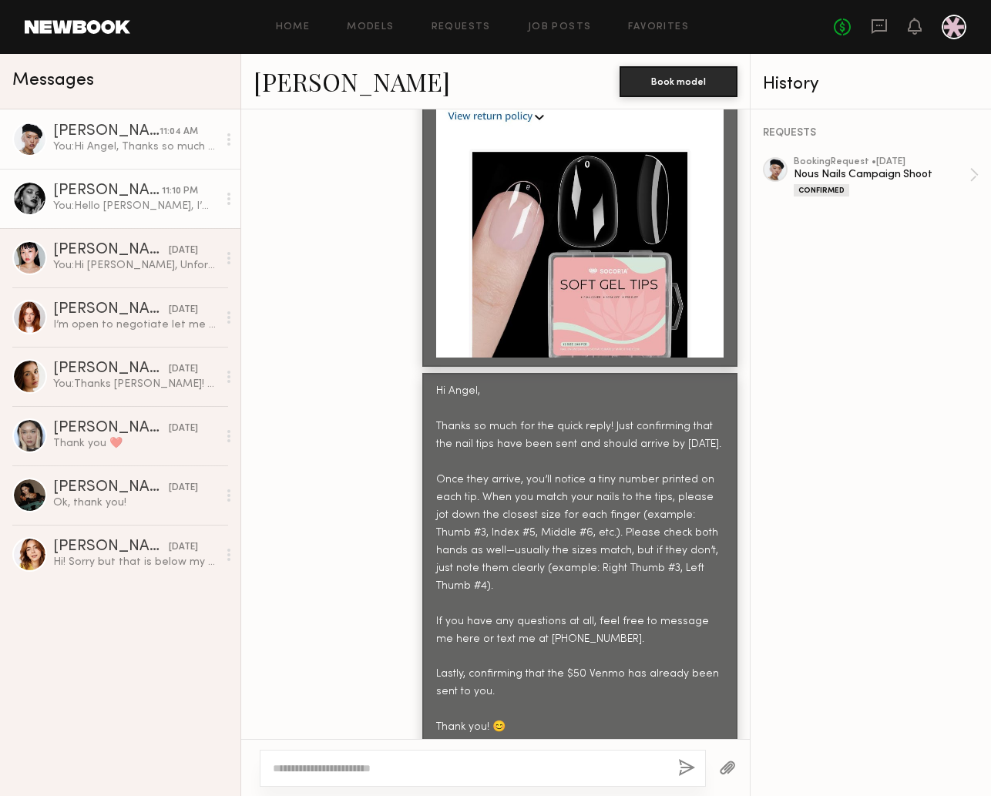
click at [162, 215] on link "[PERSON_NAME] 11:10 PM You: Hello [PERSON_NAME], I’m so excited for you to shoo…" at bounding box center [120, 198] width 240 height 59
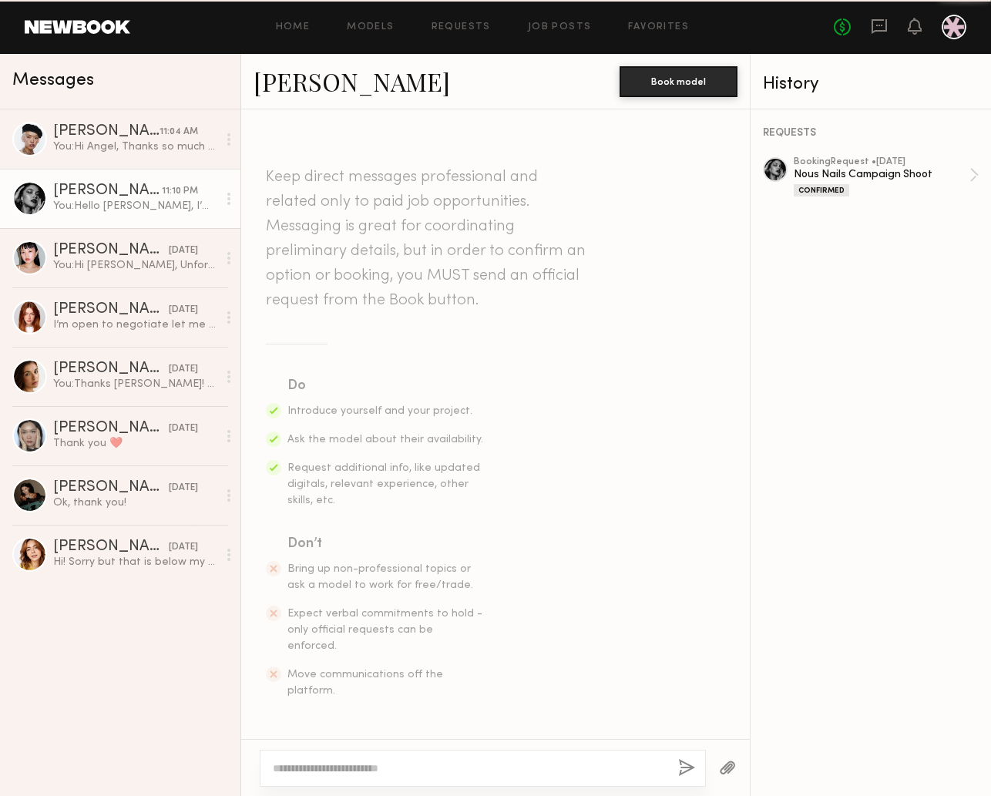
scroll to position [1972, 0]
